Goal: Task Accomplishment & Management: Manage account settings

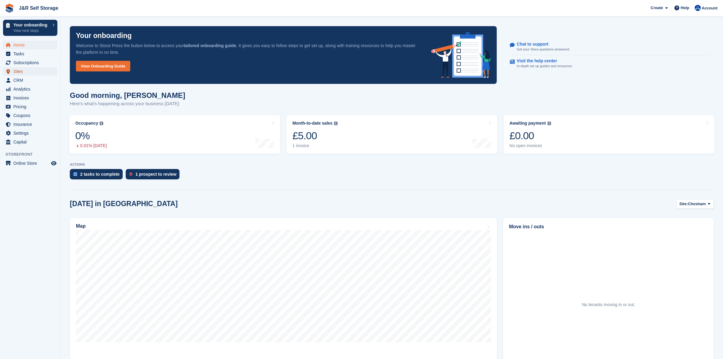
click at [19, 71] on span "Sites" at bounding box center [31, 71] width 36 height 8
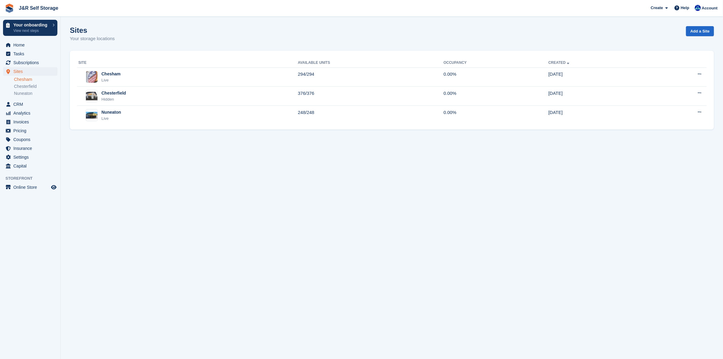
click at [22, 79] on link "Chesham" at bounding box center [35, 79] width 43 height 6
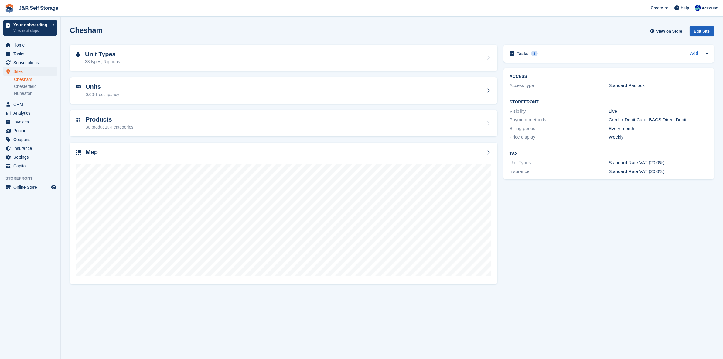
click at [701, 30] on div "Edit Site" at bounding box center [701, 31] width 24 height 10
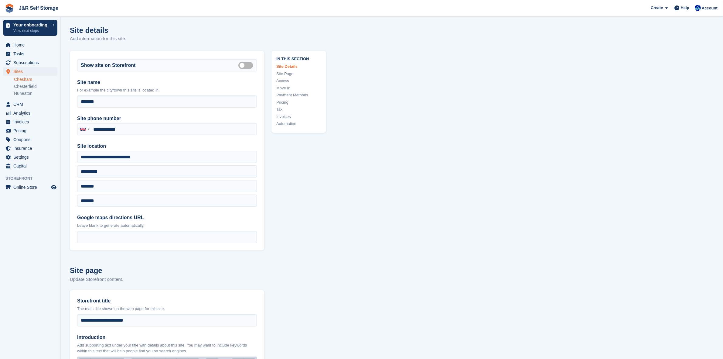
click at [17, 79] on link "Chesham" at bounding box center [35, 79] width 43 height 6
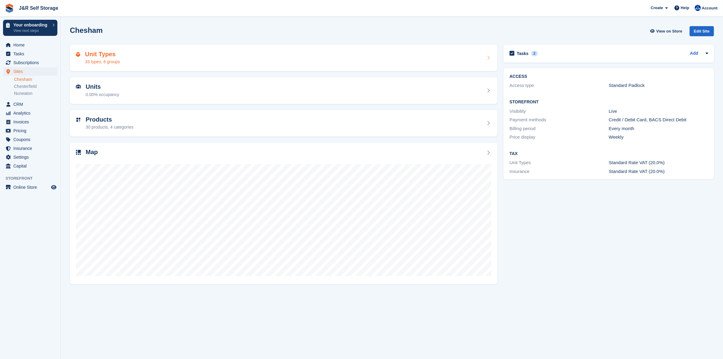
click at [114, 55] on h2 "Unit Types" at bounding box center [102, 54] width 35 height 7
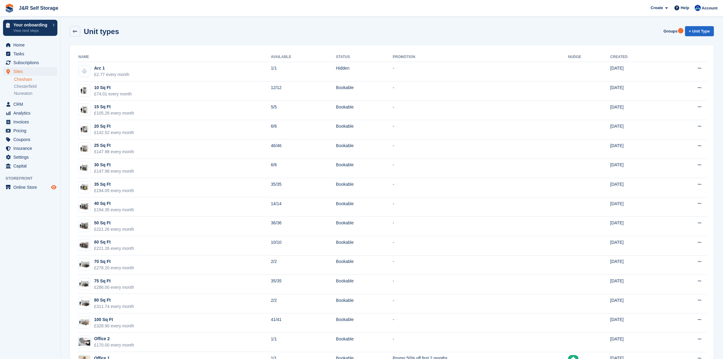
click at [55, 186] on icon "Preview store" at bounding box center [53, 187] width 5 height 5
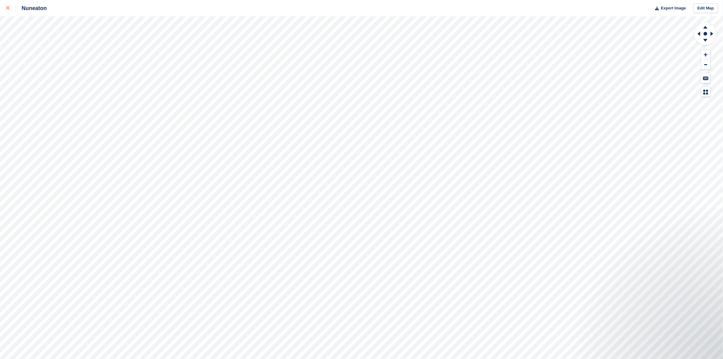
click at [9, 9] on icon at bounding box center [8, 8] width 4 height 4
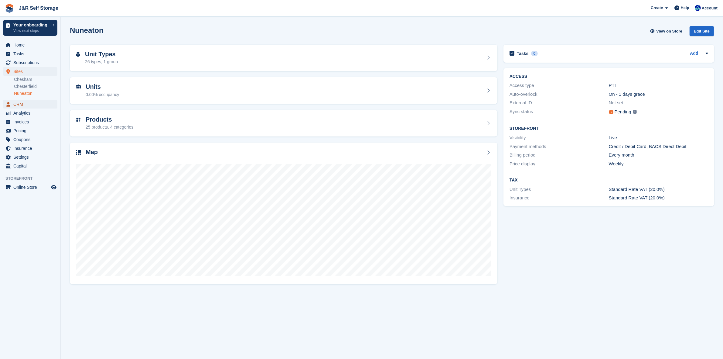
click at [14, 104] on span "CRM" at bounding box center [31, 104] width 36 height 8
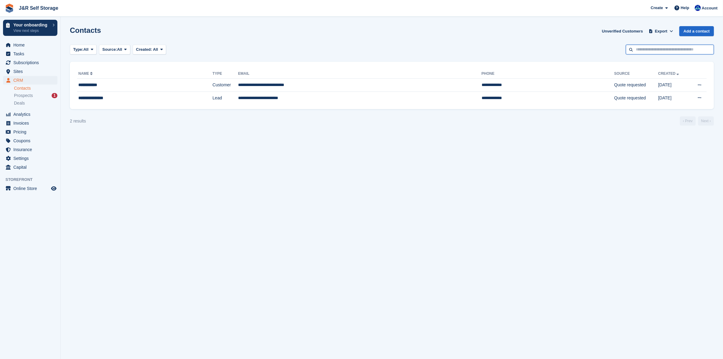
click at [666, 48] on input "text" at bounding box center [670, 50] width 88 height 10
type input "******"
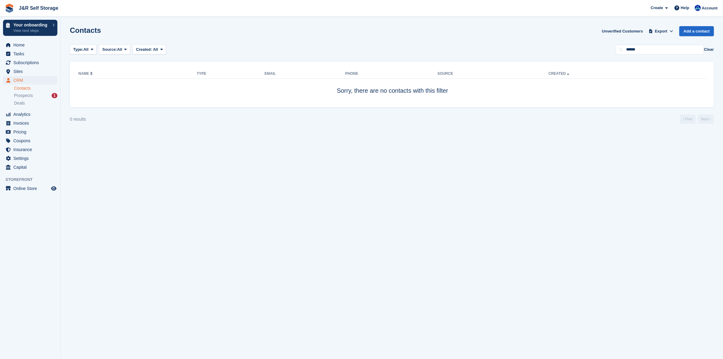
click at [708, 49] on button "Clear" at bounding box center [709, 49] width 10 height 6
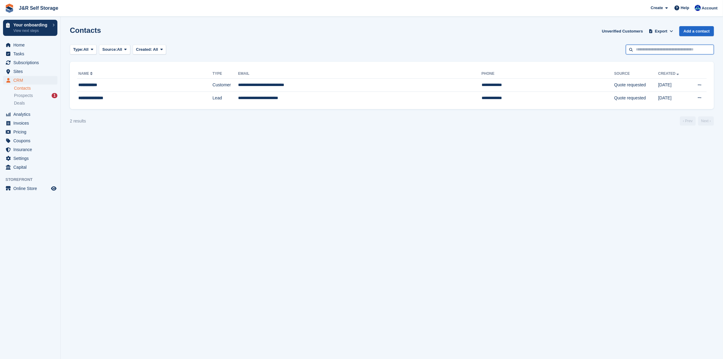
click at [659, 54] on input "text" at bounding box center [670, 50] width 88 height 10
type input "********"
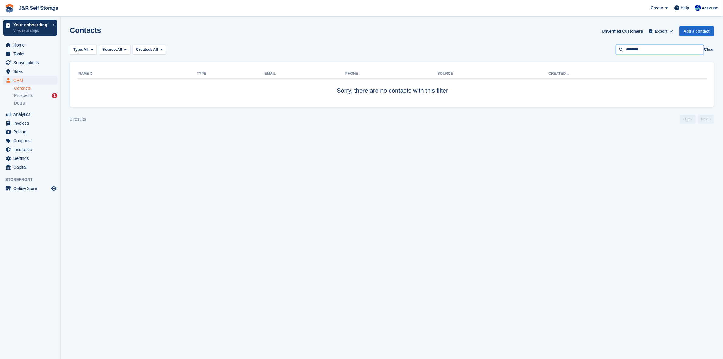
click at [650, 51] on input "********" at bounding box center [660, 50] width 88 height 10
click at [14, 46] on span "Home" at bounding box center [31, 45] width 36 height 8
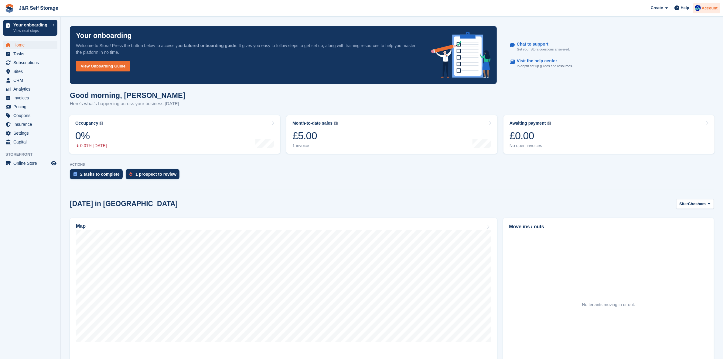
click at [705, 9] on span "Account" at bounding box center [710, 8] width 16 height 6
click at [661, 63] on div "Logout" at bounding box center [661, 61] width 14 height 6
